Goal: Check status: Check status

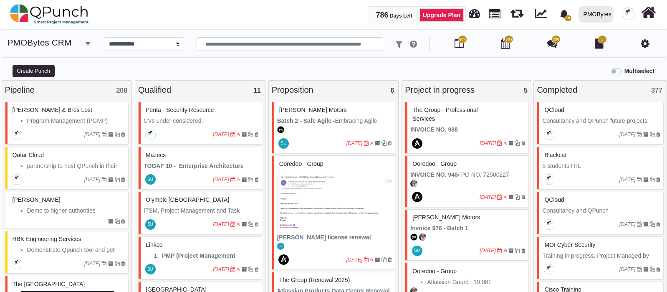
select select "*********"
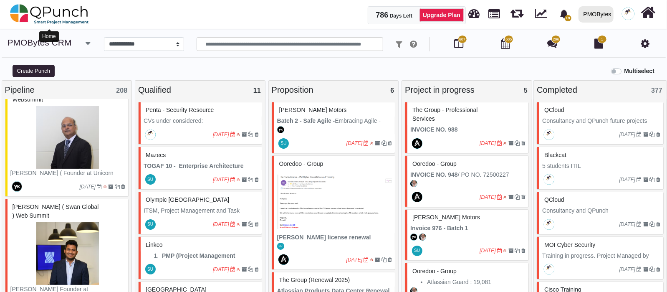
click at [75, 13] on img at bounding box center [49, 14] width 79 height 25
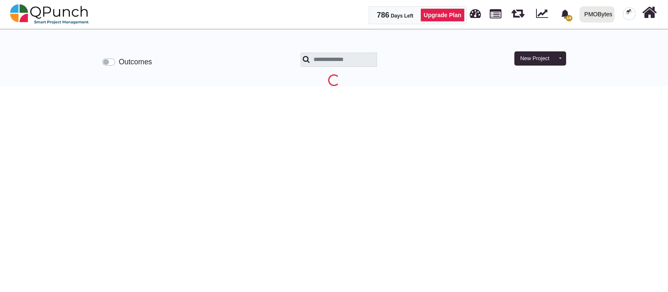
click at [119, 60] on label "Outcomes" at bounding box center [135, 61] width 33 height 11
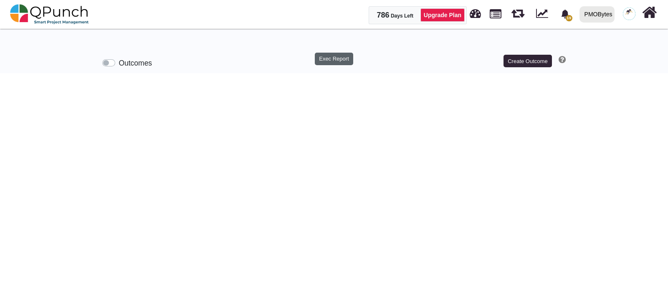
click at [338, 63] on button "Exec Report" at bounding box center [334, 59] width 39 height 13
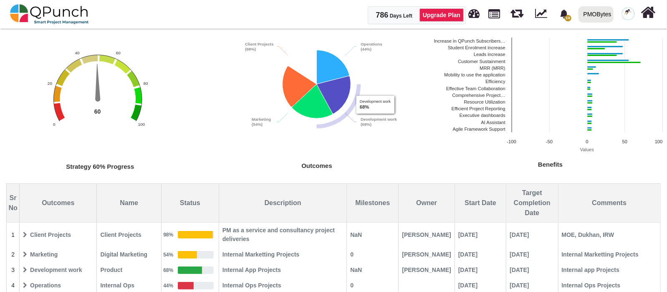
scroll to position [144, 0]
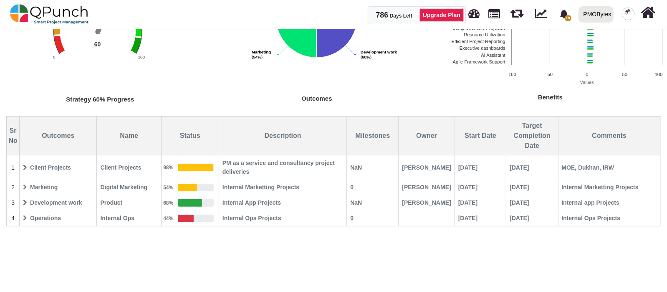
click at [27, 168] on span "Client Projects" at bounding box center [58, 167] width 76 height 15
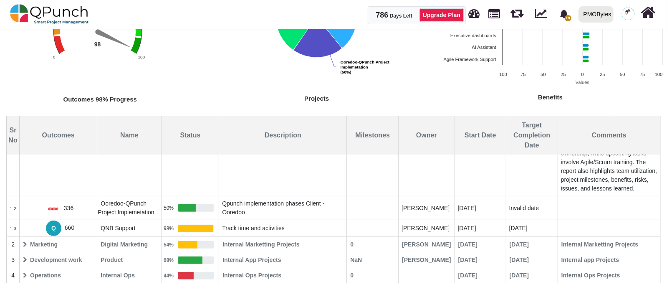
scroll to position [119, 0]
click at [19, 274] on span "4" at bounding box center [13, 275] width 12 height 15
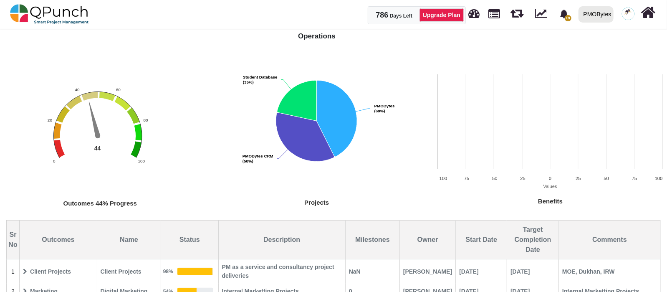
scroll to position [104, 0]
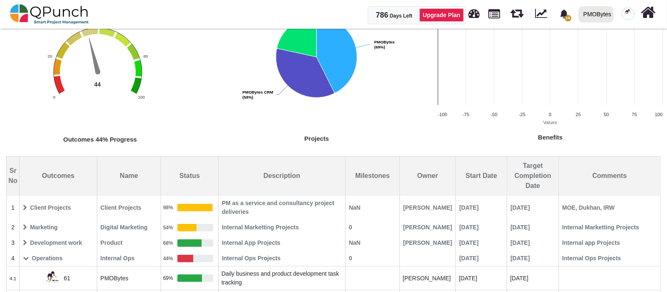
click at [52, 213] on span "Client Projects" at bounding box center [58, 207] width 76 height 15
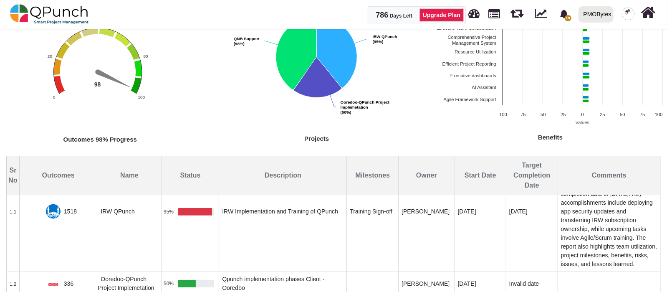
scroll to position [52, 0]
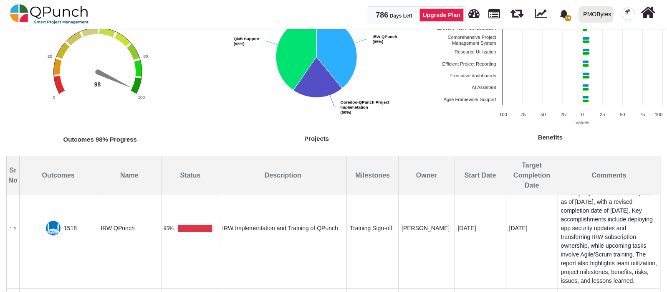
click at [58, 222] on img at bounding box center [53, 228] width 15 height 15
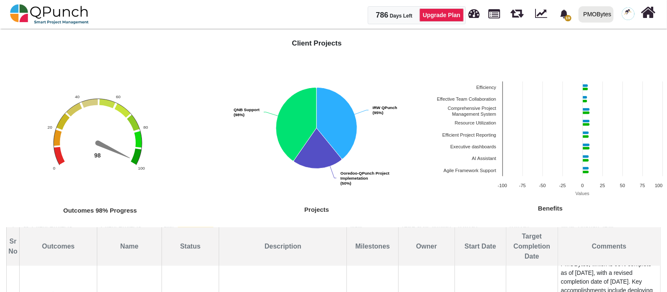
scroll to position [0, 0]
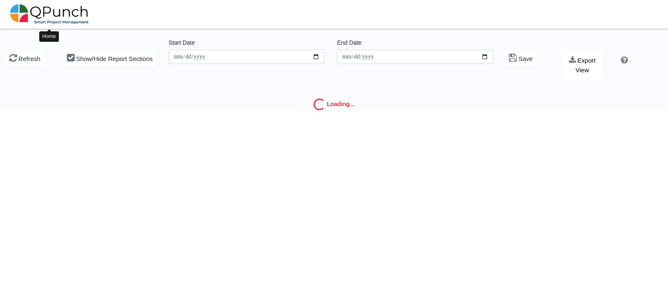
click at [49, 6] on img at bounding box center [49, 14] width 79 height 25
type input "**********"
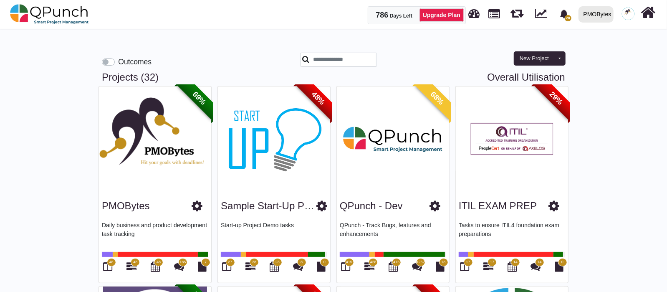
click at [118, 62] on label "Outcomes" at bounding box center [134, 61] width 33 height 11
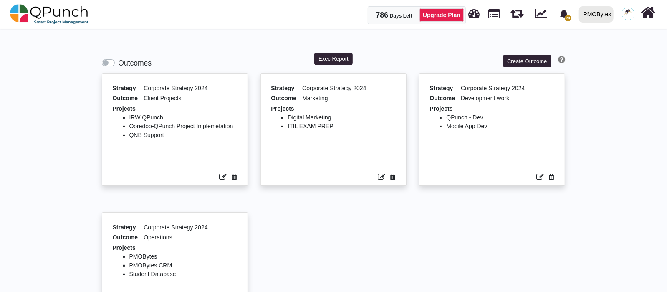
click at [380, 175] on icon at bounding box center [382, 177] width 8 height 8
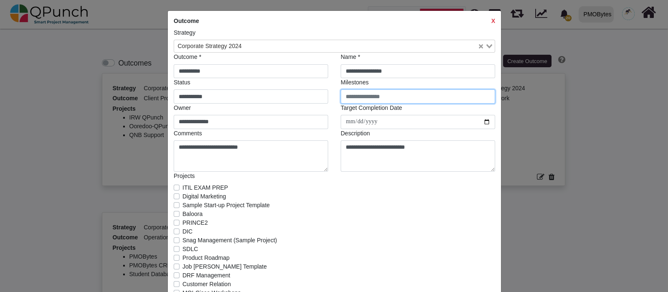
click at [363, 98] on input "text" at bounding box center [418, 96] width 154 height 14
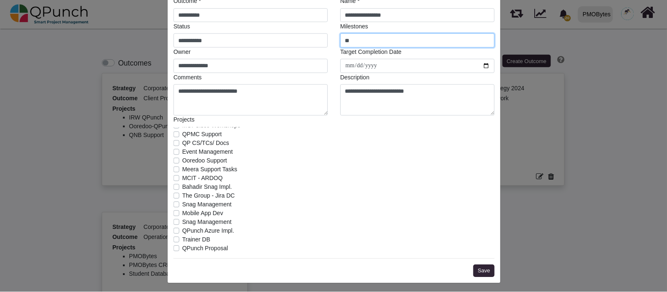
scroll to position [56, 0]
type input "**"
click at [496, 276] on div "**********" at bounding box center [334, 119] width 333 height 328
click at [490, 271] on button "Save" at bounding box center [484, 270] width 21 height 13
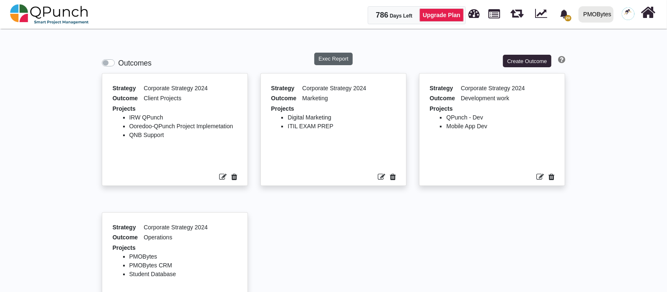
click at [342, 63] on button "Exec Report" at bounding box center [333, 59] width 39 height 13
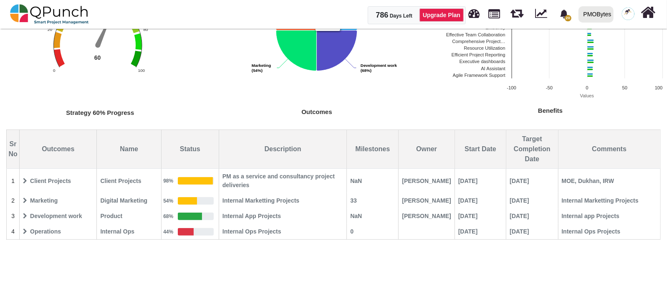
scroll to position [144, 0]
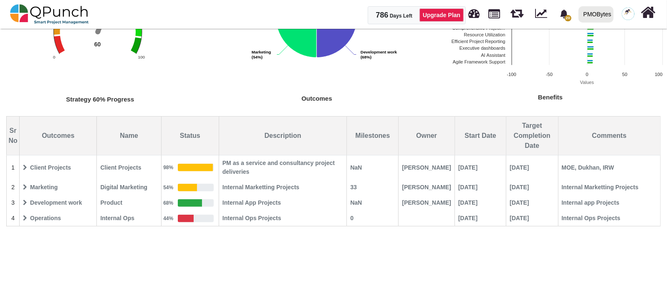
click at [28, 193] on span "Marketing" at bounding box center [58, 187] width 76 height 15
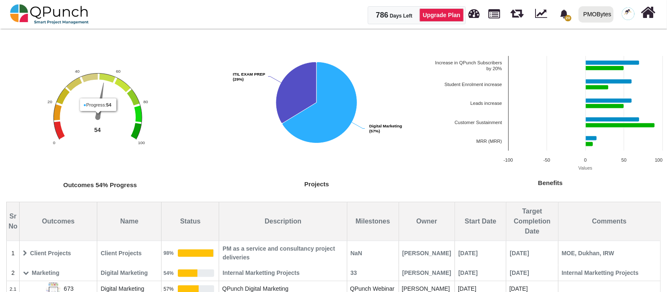
scroll to position [104, 0]
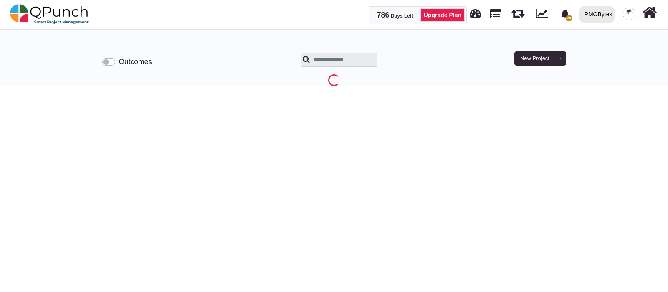
click at [119, 59] on label "Outcomes" at bounding box center [135, 61] width 33 height 11
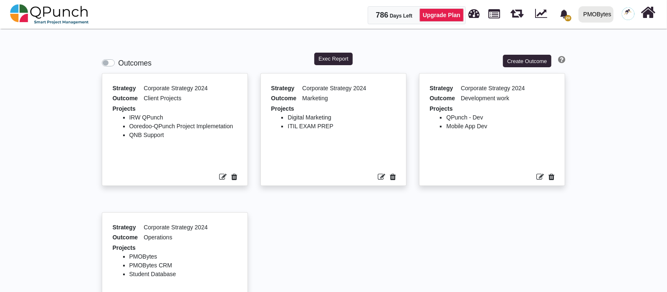
click at [381, 177] on icon at bounding box center [382, 177] width 8 height 8
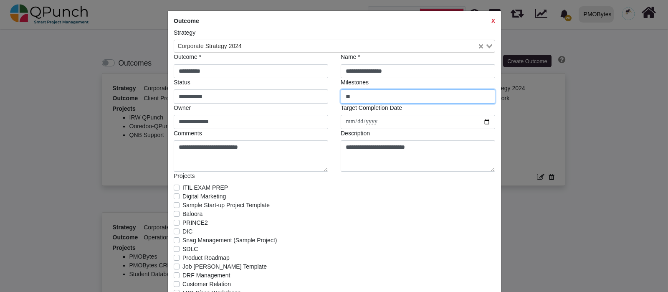
drag, startPoint x: 359, startPoint y: 93, endPoint x: 242, endPoint y: 87, distance: 117.4
click at [242, 87] on div "**********" at bounding box center [334, 112] width 334 height 119
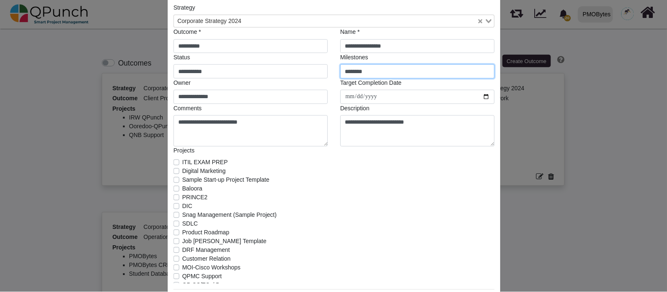
scroll to position [56, 0]
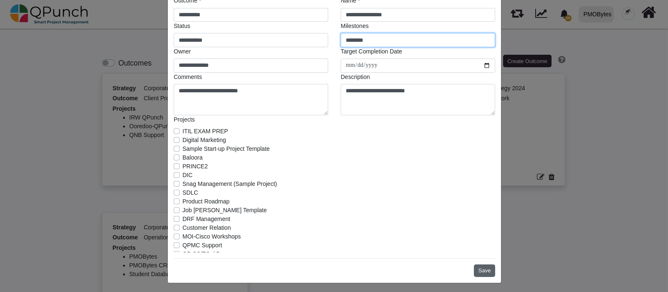
type input "********"
click at [478, 265] on button "Save" at bounding box center [484, 270] width 21 height 13
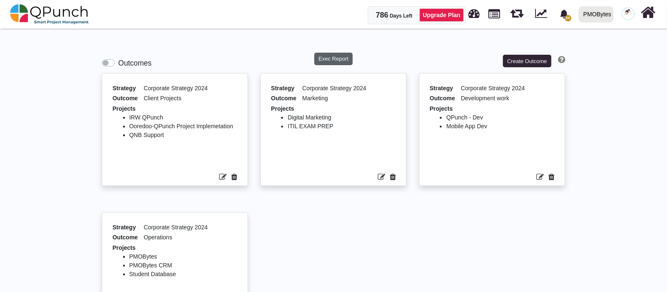
click at [333, 55] on button "Exec Report" at bounding box center [333, 59] width 39 height 13
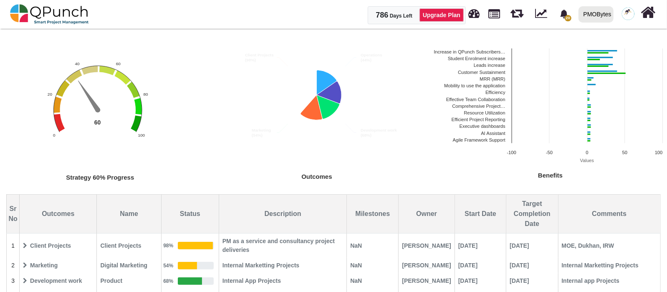
scroll to position [144, 0]
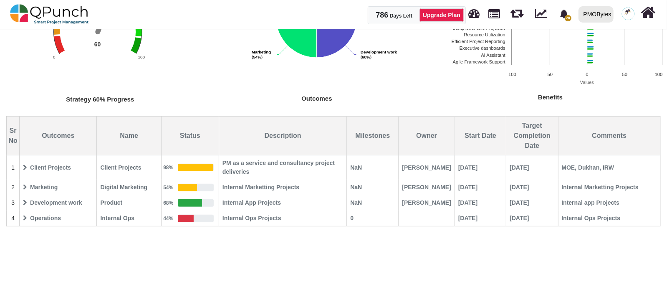
click at [16, 191] on span "2" at bounding box center [13, 187] width 12 height 15
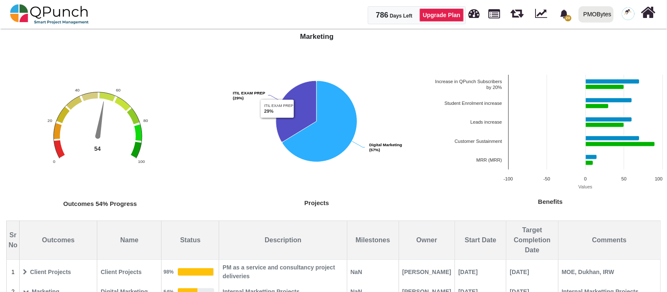
scroll to position [0, 0]
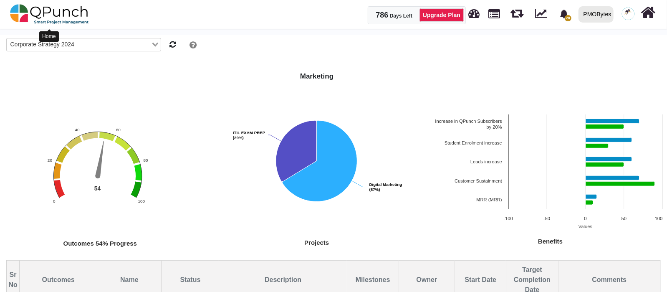
click at [81, 14] on img at bounding box center [49, 14] width 79 height 25
